Goal: Navigation & Orientation: Find specific page/section

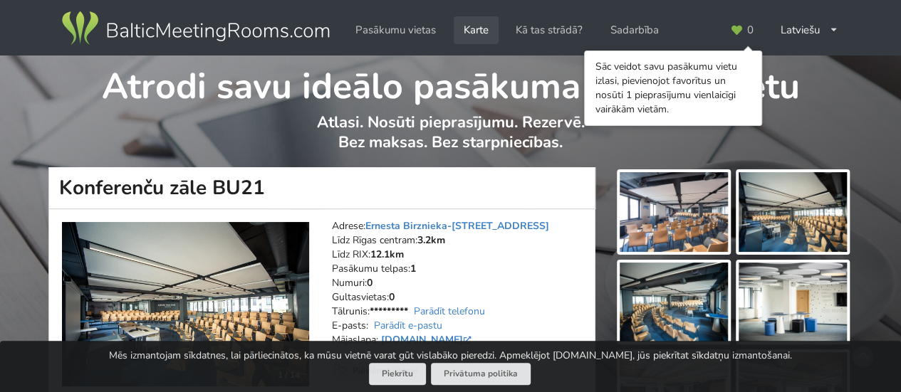
click at [481, 29] on link "Karte" at bounding box center [476, 30] width 45 height 28
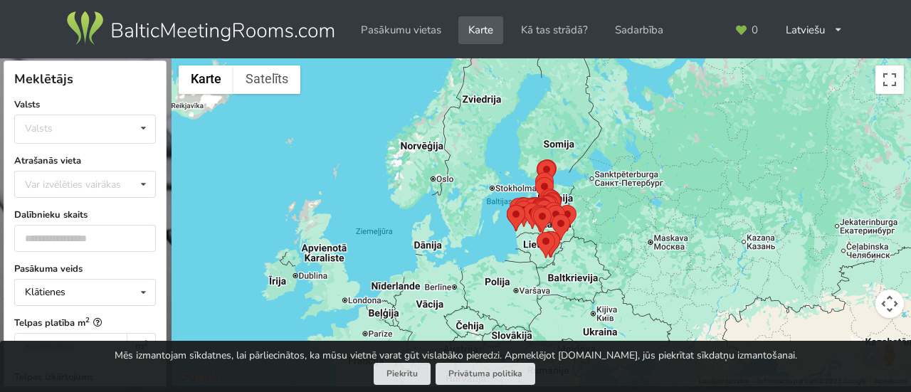
click at [887, 309] on button "Kartes kameras vadīklas" at bounding box center [890, 304] width 28 height 28
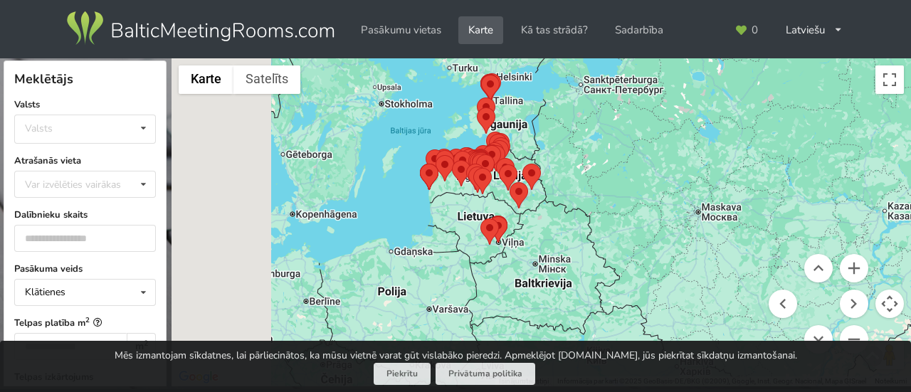
drag, startPoint x: 390, startPoint y: 256, endPoint x: 545, endPoint y: 230, distance: 157.3
click at [545, 230] on div at bounding box center [542, 222] width 740 height 329
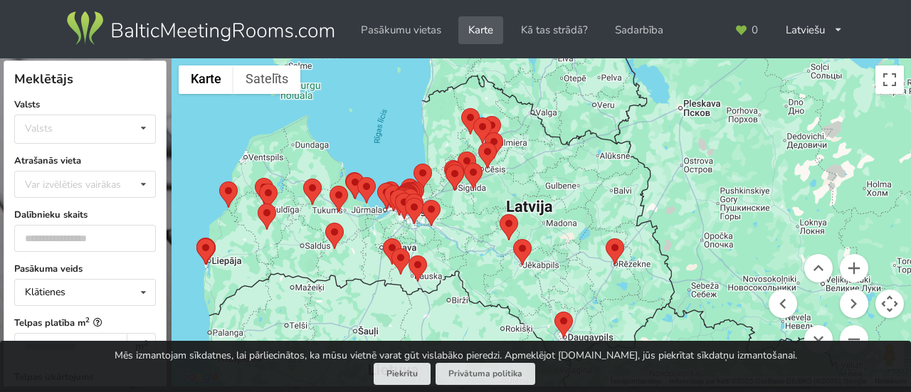
drag, startPoint x: 504, startPoint y: 174, endPoint x: 587, endPoint y: 300, distance: 151.3
click at [587, 300] on div at bounding box center [542, 222] width 740 height 329
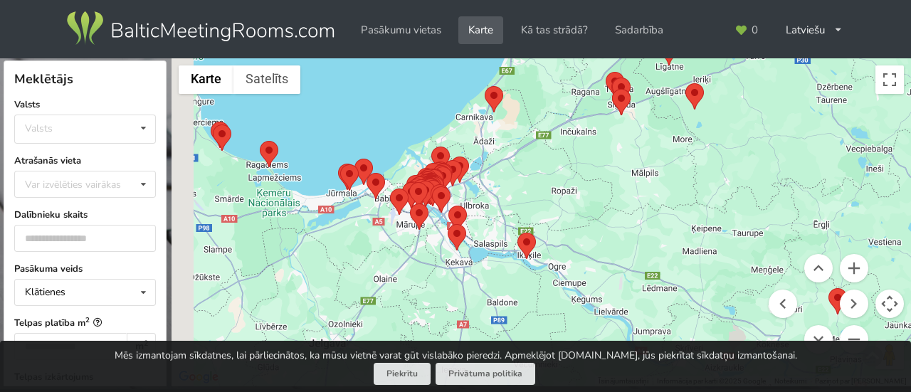
drag, startPoint x: 306, startPoint y: 204, endPoint x: 718, endPoint y: 323, distance: 428.4
click at [718, 323] on div at bounding box center [542, 222] width 740 height 329
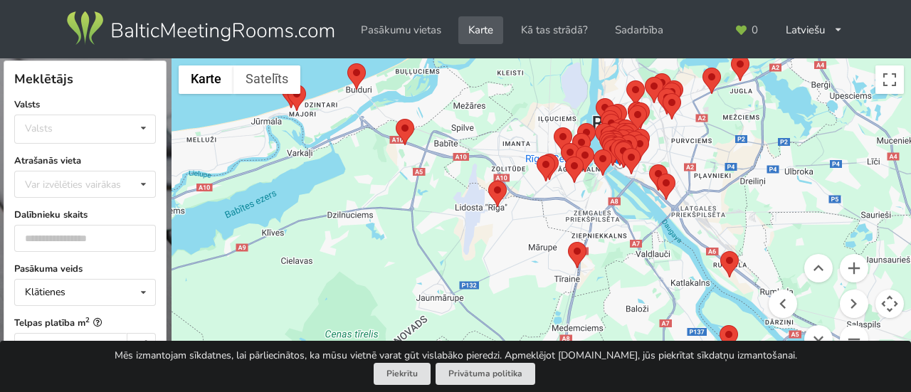
drag, startPoint x: 383, startPoint y: 146, endPoint x: 706, endPoint y: 385, distance: 402.1
click at [706, 385] on div "Meklētājs Notīrīt Aizvērt Valsts Valsts Igaunija [GEOGRAPHIC_DATA] Lietuva Atra…" at bounding box center [455, 196] width 911 height 392
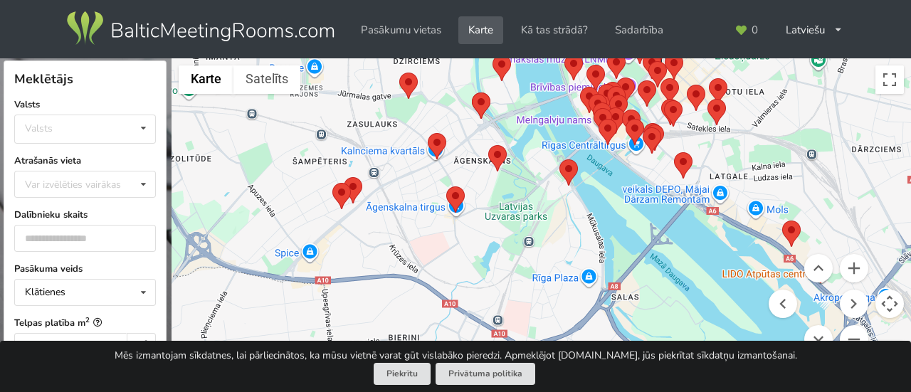
drag, startPoint x: 585, startPoint y: 151, endPoint x: 587, endPoint y: 365, distance: 214.3
click at [587, 365] on div "Meklētājs Notīrīt Aizvērt Valsts Valsts Igaunija [GEOGRAPHIC_DATA] Lietuva Atra…" at bounding box center [455, 196] width 911 height 392
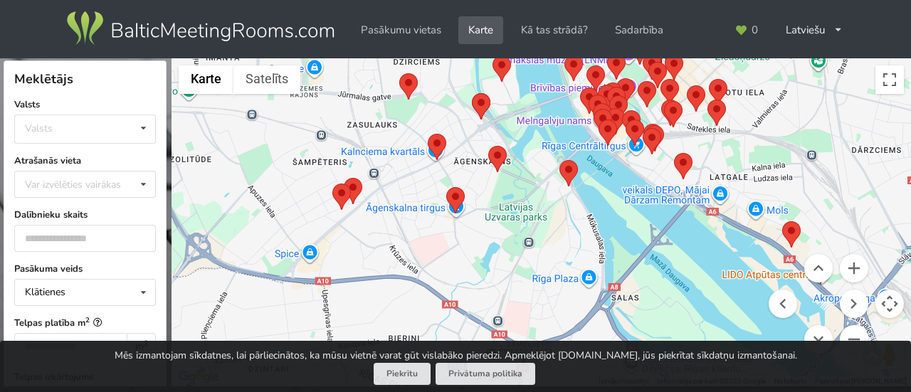
click at [488, 146] on area at bounding box center [488, 146] width 0 height 0
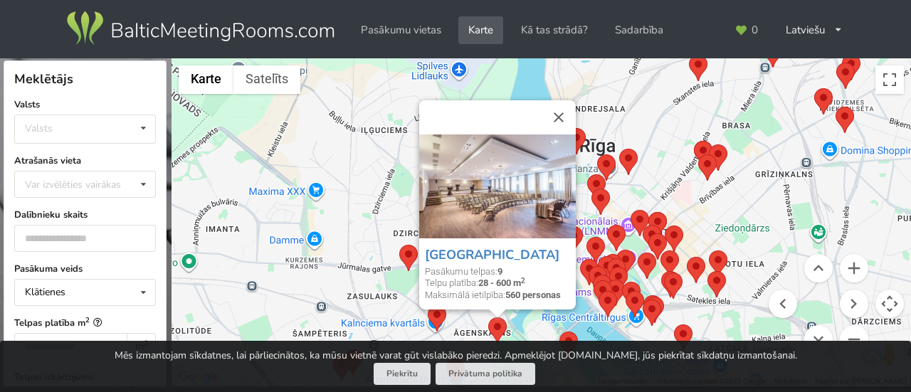
click at [688, 198] on div "[GEOGRAPHIC_DATA] Pasākumu telpas: 9 Telpu platība: 28 - 600 m 2 Maksimālā ieti…" at bounding box center [542, 222] width 740 height 329
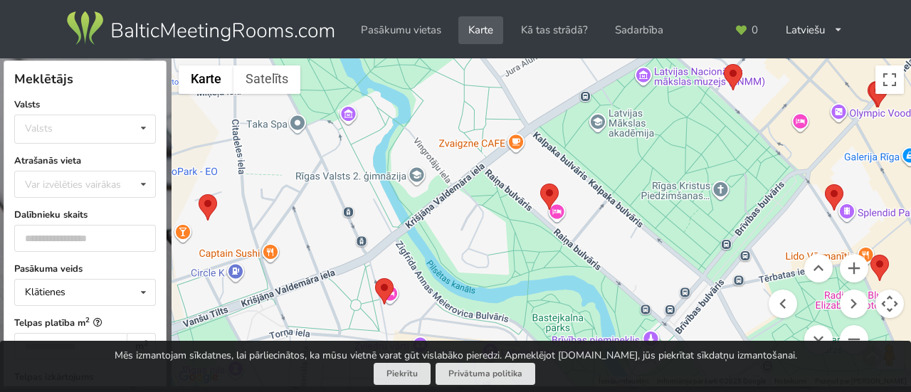
drag, startPoint x: 668, startPoint y: 290, endPoint x: 436, endPoint y: 108, distance: 295.6
click at [436, 108] on div at bounding box center [542, 222] width 740 height 329
click at [375, 278] on area at bounding box center [375, 278] width 0 height 0
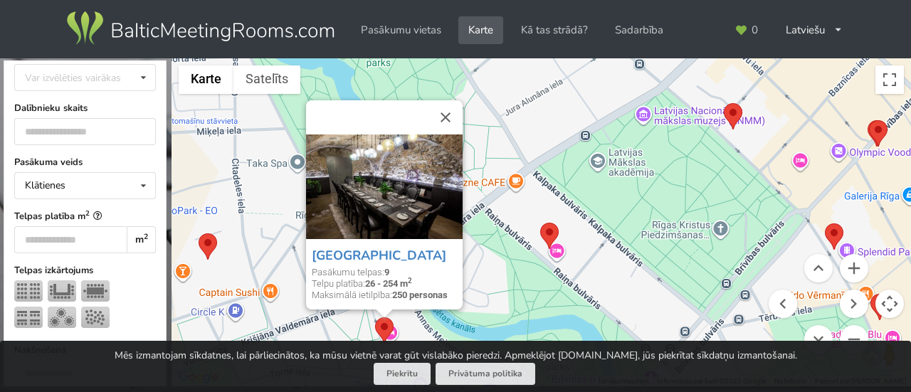
scroll to position [43, 0]
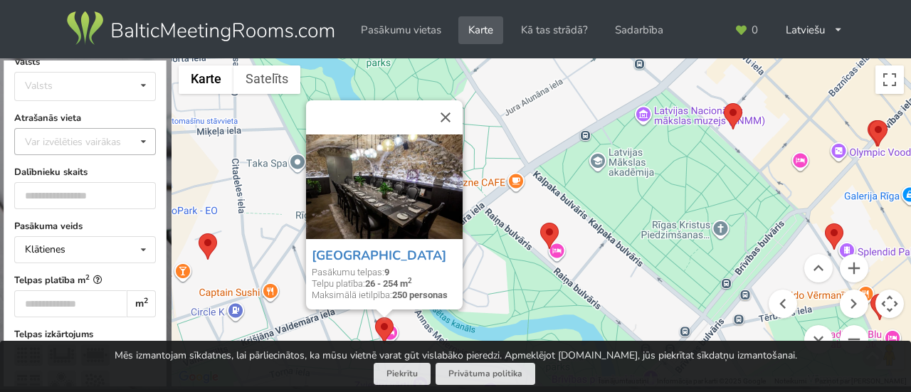
click at [133, 140] on icon at bounding box center [143, 142] width 21 height 26
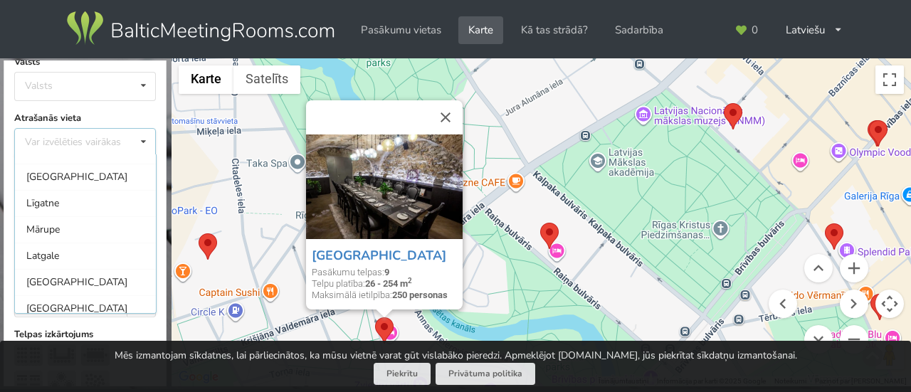
scroll to position [0, 0]
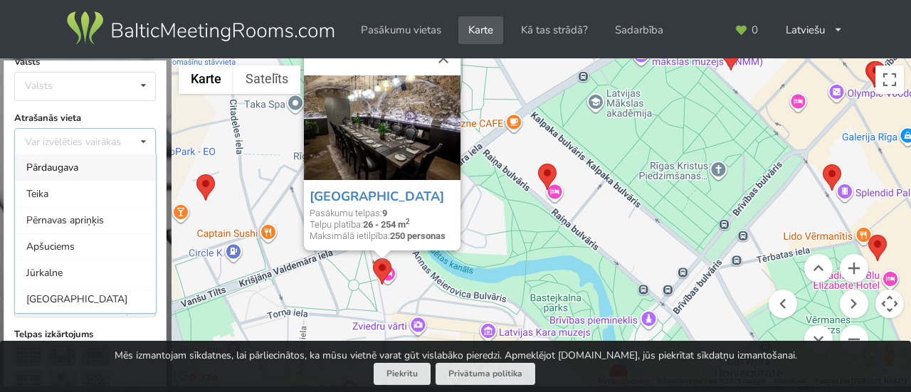
drag, startPoint x: 567, startPoint y: 253, endPoint x: 566, endPoint y: 194, distance: 59.1
click at [566, 194] on div "[GEOGRAPHIC_DATA] Pasākumu telpas: 9 Telpu platība: 26 - 254 m 2 Maksimālā ieti…" at bounding box center [542, 222] width 740 height 329
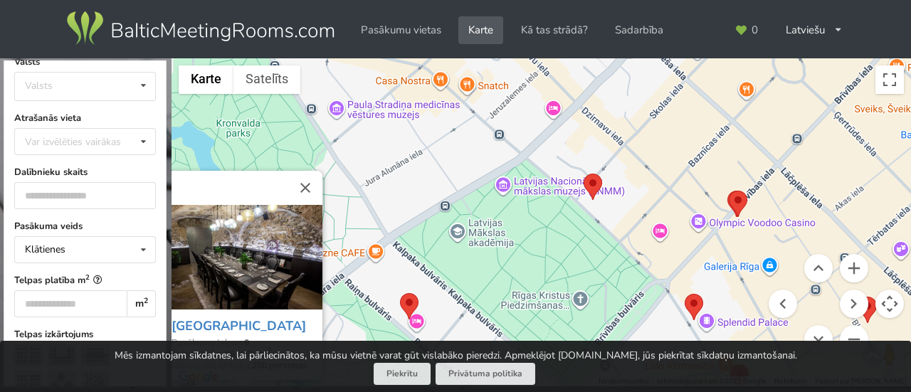
drag, startPoint x: 559, startPoint y: 137, endPoint x: 422, endPoint y: 270, distance: 190.3
click at [422, 270] on div "[GEOGRAPHIC_DATA] Pasākumu telpas: 9 Telpu platība: 26 - 254 m 2 Maksimālā ieti…" at bounding box center [542, 222] width 740 height 329
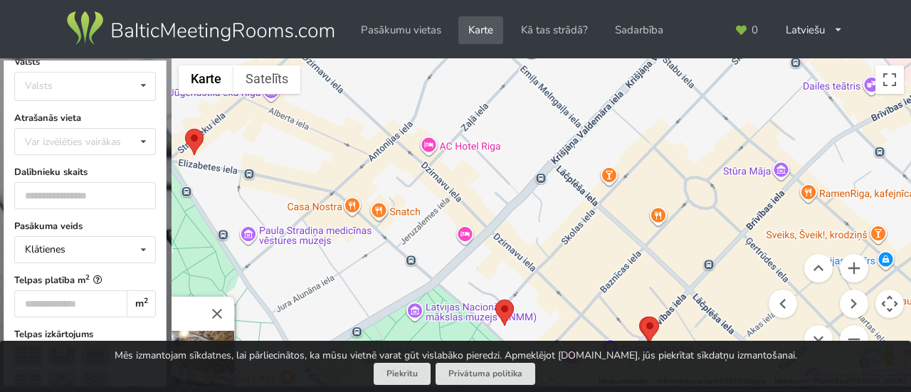
drag, startPoint x: 492, startPoint y: 169, endPoint x: 404, endPoint y: 298, distance: 156.4
click at [404, 298] on div "[GEOGRAPHIC_DATA] Pasākumu telpas: 9 Telpu platība: 26 - 254 m 2 Maksimālā ieti…" at bounding box center [542, 222] width 740 height 329
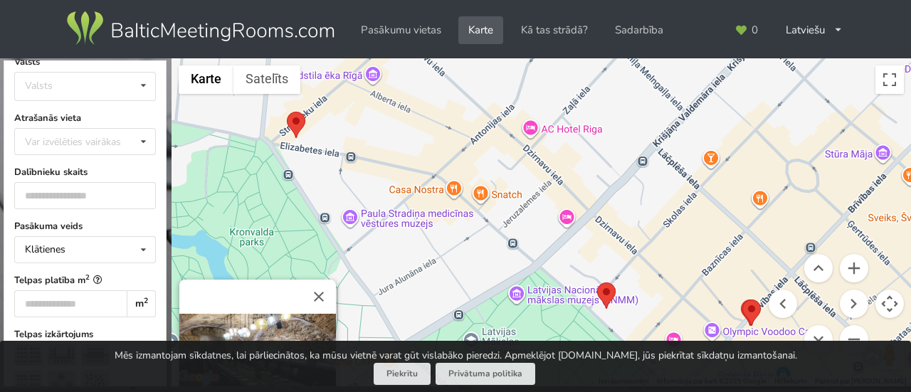
drag, startPoint x: 565, startPoint y: 164, endPoint x: 668, endPoint y: 147, distance: 104.5
click at [668, 147] on div "[GEOGRAPHIC_DATA] Pasākumu telpas: 9 Telpu platība: 26 - 254 m 2 Maksimālā ieti…" at bounding box center [542, 222] width 740 height 329
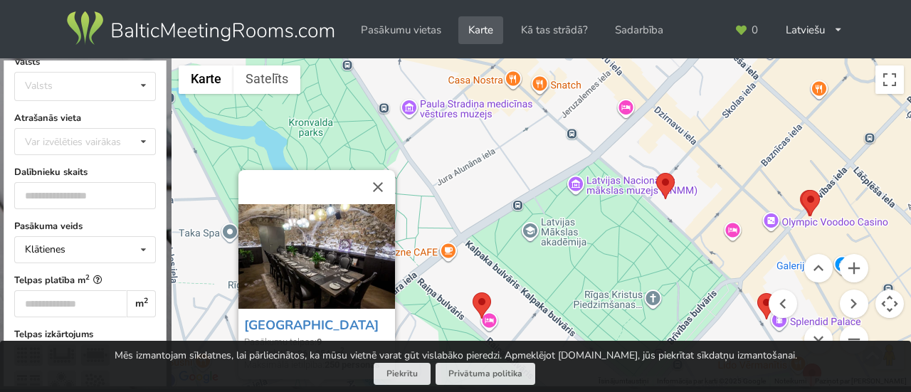
drag, startPoint x: 644, startPoint y: 236, endPoint x: 702, endPoint y: 125, distance: 125.5
click at [702, 125] on div "[GEOGRAPHIC_DATA] Pasākumu telpas: 9 Telpu platība: 26 - 254 m 2 Maksimālā ieti…" at bounding box center [542, 222] width 740 height 329
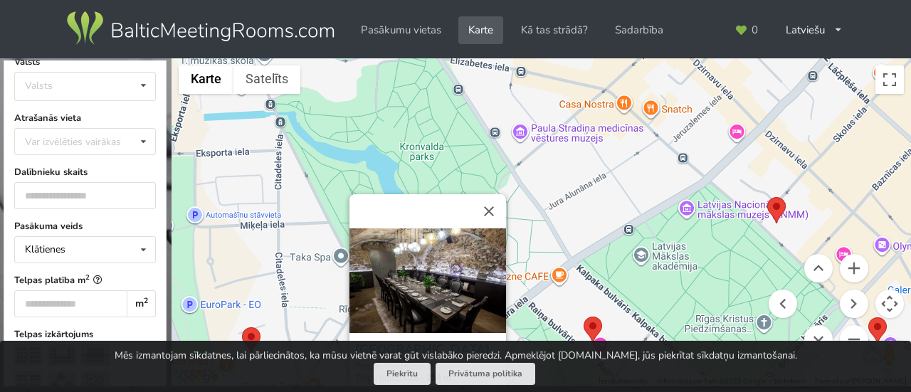
drag, startPoint x: 490, startPoint y: 233, endPoint x: 615, endPoint y: 243, distance: 125.7
click at [615, 243] on div "[GEOGRAPHIC_DATA] Pasākumu telpas: 9 Telpu platība: 26 - 254 m 2 Maksimālā ieti…" at bounding box center [542, 222] width 740 height 329
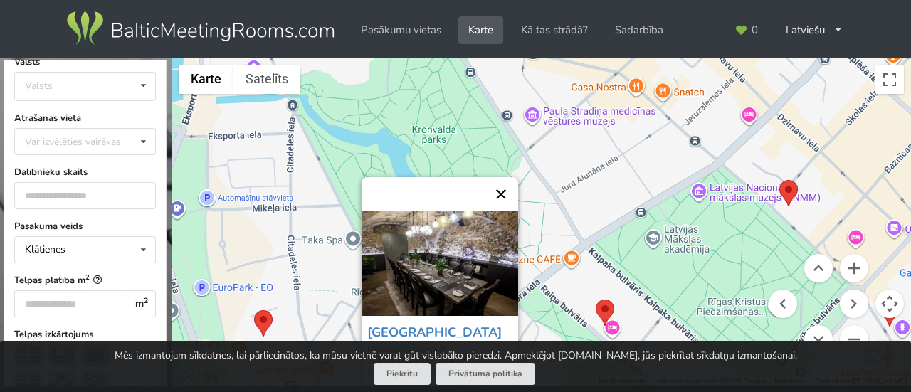
click at [510, 200] on button "Aizvērt" at bounding box center [501, 194] width 34 height 34
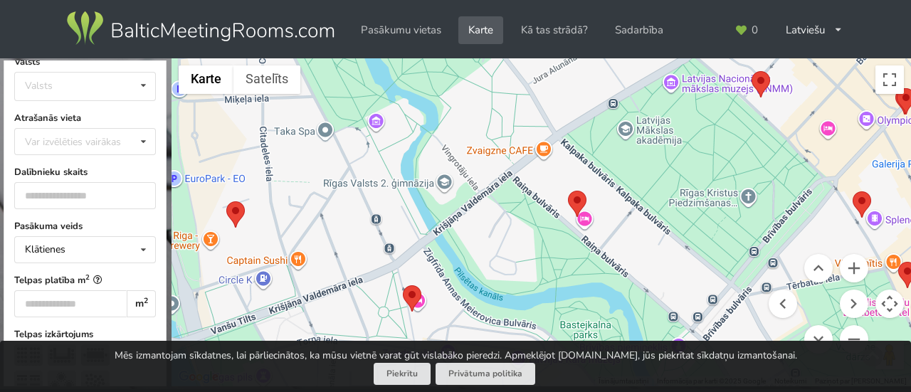
drag, startPoint x: 533, startPoint y: 229, endPoint x: 506, endPoint y: 118, distance: 114.5
click at [506, 118] on div at bounding box center [542, 222] width 740 height 329
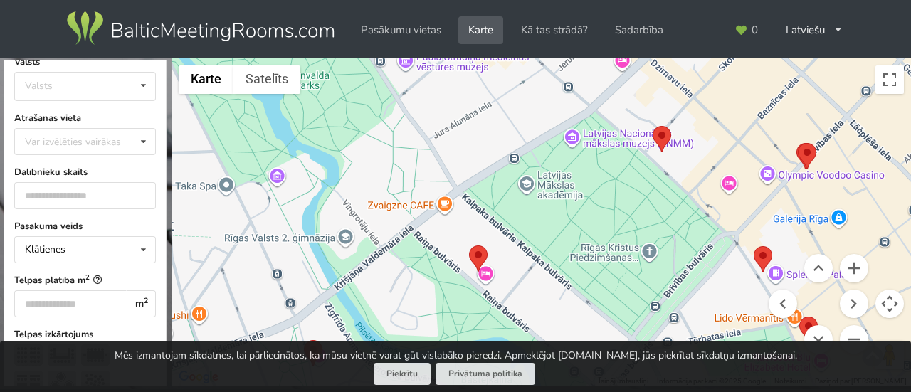
drag, startPoint x: 591, startPoint y: 279, endPoint x: 491, endPoint y: 330, distance: 111.8
click at [491, 330] on div at bounding box center [542, 222] width 740 height 329
